Goal: Task Accomplishment & Management: Complete application form

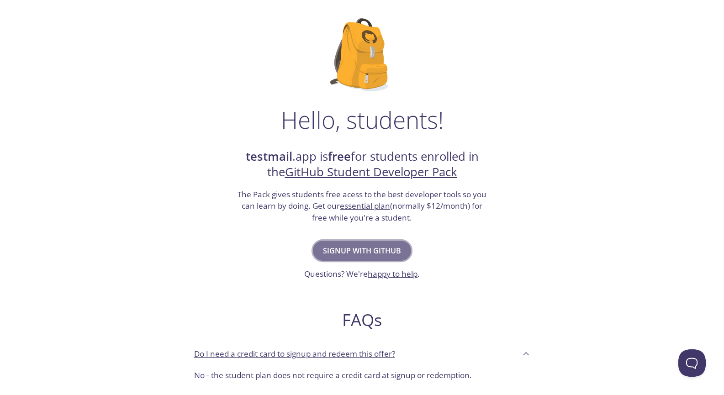
click at [386, 244] on span "Signup with GitHub" at bounding box center [362, 250] width 78 height 13
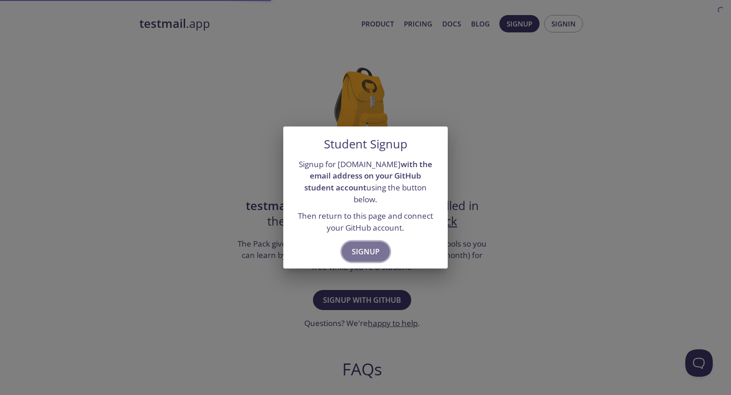
click at [380, 242] on button "Signup" at bounding box center [366, 252] width 48 height 20
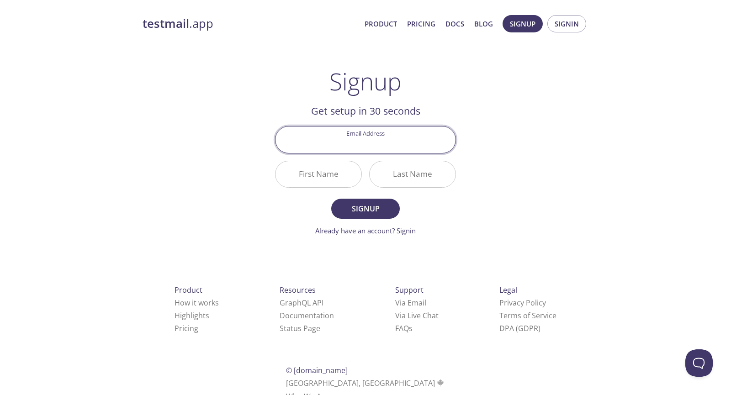
click at [389, 146] on input "Email Address" at bounding box center [365, 140] width 180 height 26
type input "[EMAIL_ADDRESS][DOMAIN_NAME]"
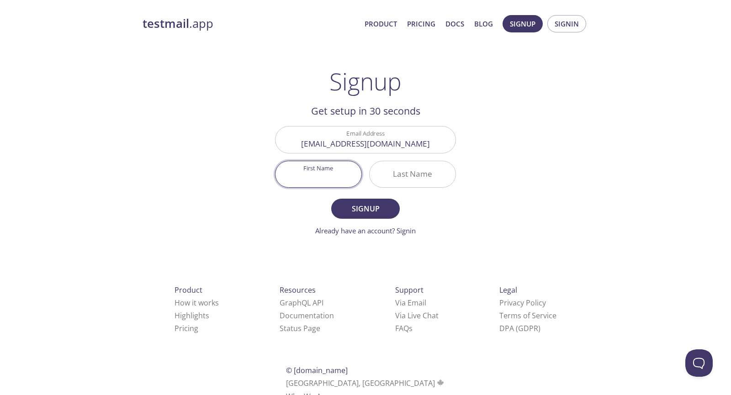
click at [337, 174] on input "First Name" at bounding box center [318, 174] width 86 height 26
type input "[PERSON_NAME]"
click at [352, 202] on button "Signup" at bounding box center [365, 209] width 69 height 20
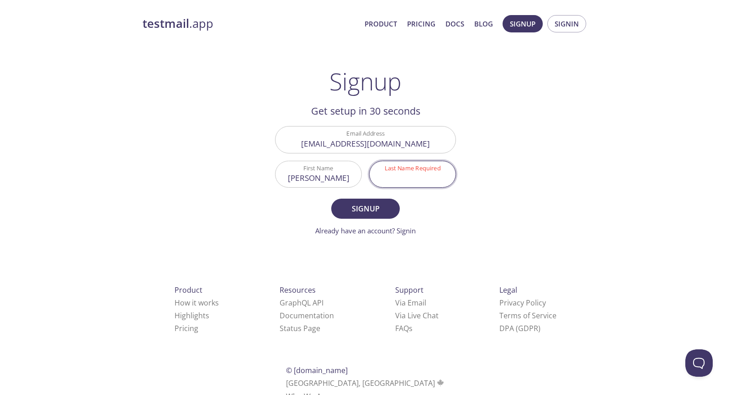
click at [405, 183] on input "Last Name Required" at bounding box center [412, 174] width 86 height 26
type input "[PERSON_NAME]"
click at [384, 206] on span "Signup" at bounding box center [365, 208] width 48 height 13
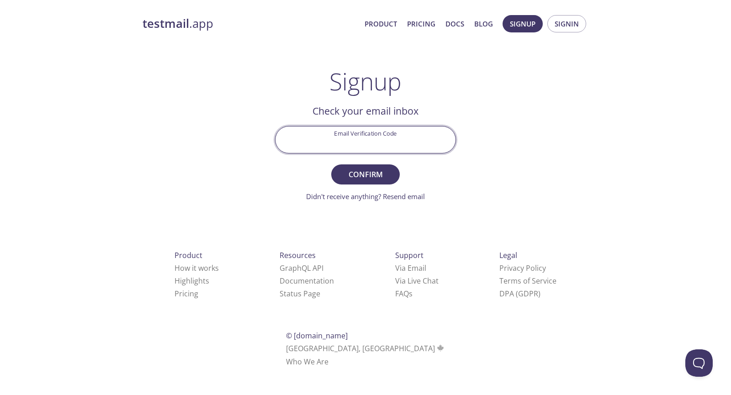
click at [385, 145] on input "Email Verification Code" at bounding box center [365, 140] width 180 height 26
paste input "QXF35LX"
type input "QXF35LX"
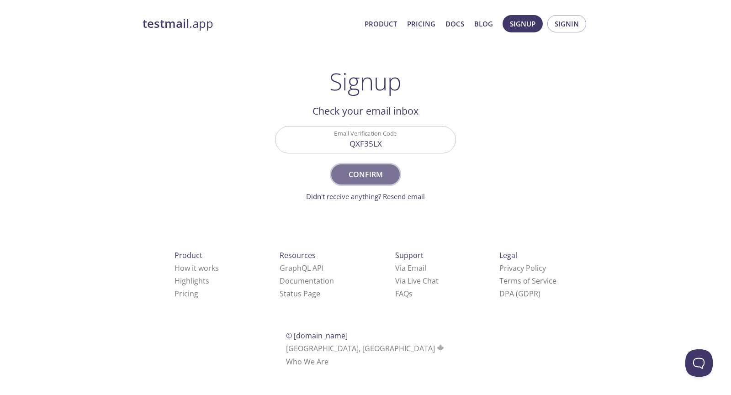
click at [363, 174] on span "Confirm" at bounding box center [365, 174] width 48 height 13
